Goal: Find specific page/section: Find specific page/section

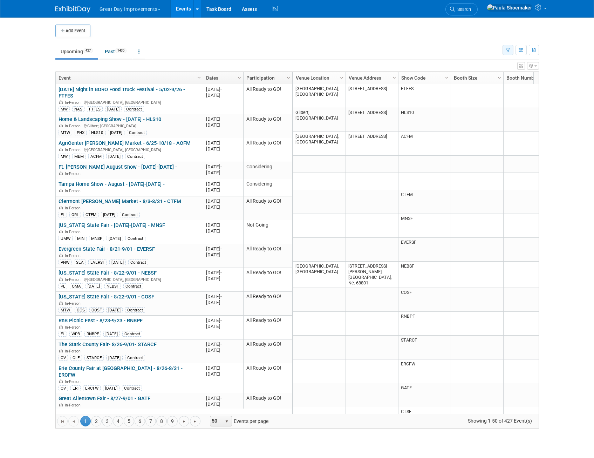
click at [508, 51] on icon "button" at bounding box center [508, 50] width 5 height 5
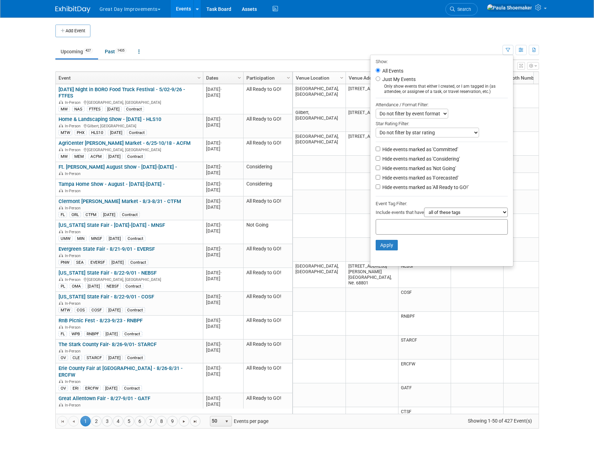
click at [402, 229] on input "text" at bounding box center [407, 225] width 56 height 7
type input "mtw"
drag, startPoint x: 404, startPoint y: 233, endPoint x: 398, endPoint y: 233, distance: 6.3
click at [398, 232] on div "mtw ×" at bounding box center [441, 227] width 124 height 10
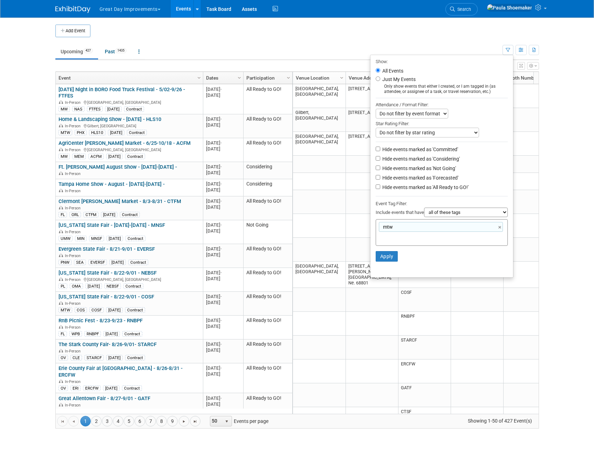
type input "mtw"
click at [381, 258] on button "Apply" at bounding box center [387, 256] width 22 height 11
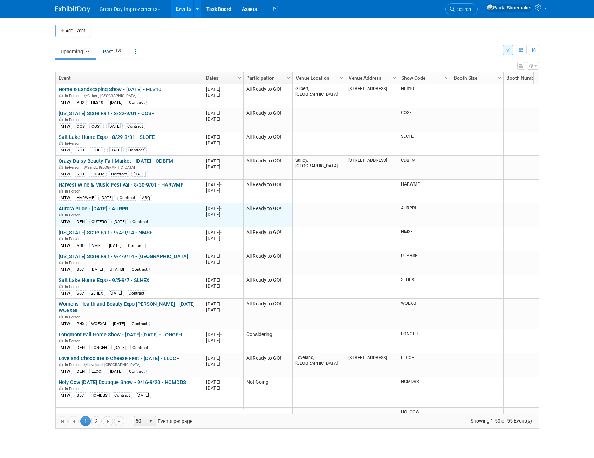
click at [74, 209] on link "Aurora Pride - [DATE] - AURPRI" at bounding box center [94, 208] width 71 height 6
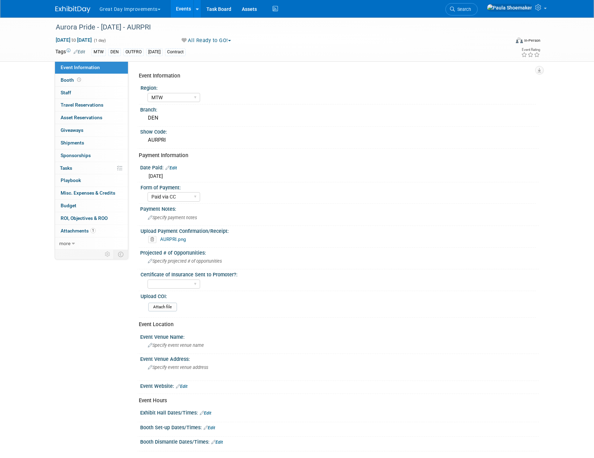
select select "MTW"
select select "Paid via CC"
click at [170, 237] on link "AURPRI.png" at bounding box center [173, 239] width 26 height 6
click at [67, 80] on span "Booth" at bounding box center [72, 80] width 22 height 6
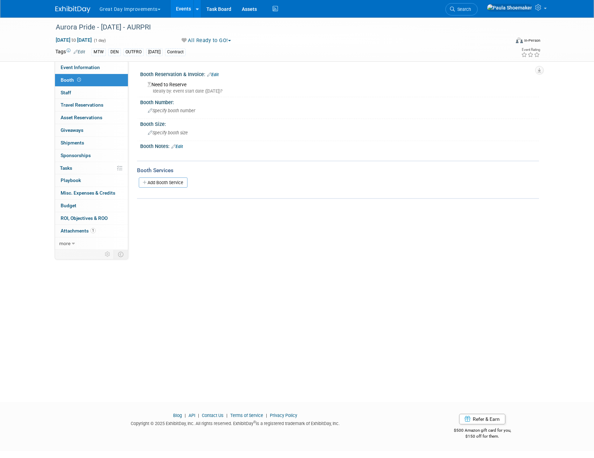
click at [576, 437] on div "Blog | API | Contact Us | Terms of Service | Privacy Policy Copyright © 2025 Ex…" at bounding box center [297, 423] width 594 height 39
